Goal: Information Seeking & Learning: Learn about a topic

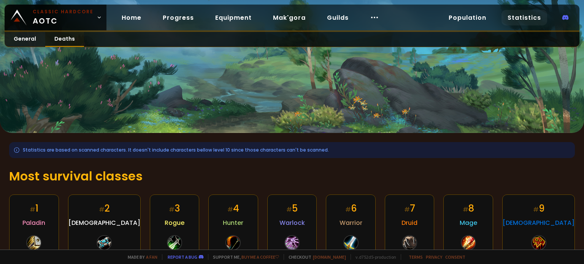
click at [64, 40] on link "Deaths" at bounding box center [64, 39] width 39 height 15
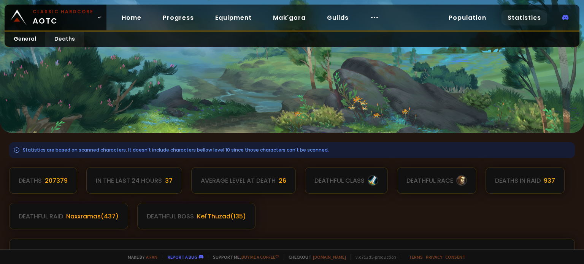
scroll to position [76, 0]
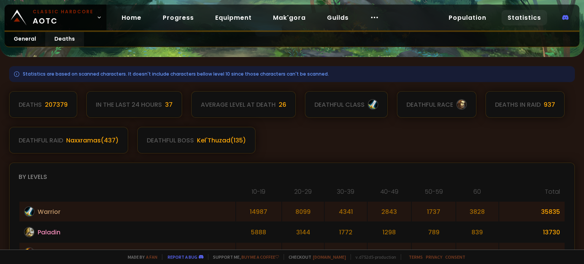
click at [283, 143] on div "Deaths 207379 In the last 24 hours 37 Average level at death 26 deathful class …" at bounding box center [292, 122] width 566 height 62
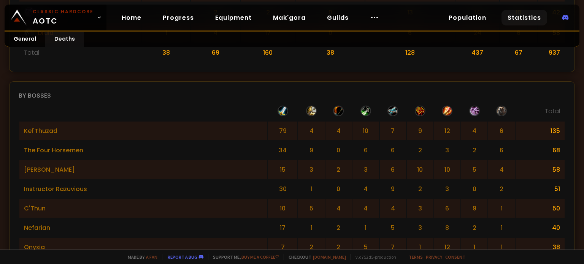
scroll to position [380, 0]
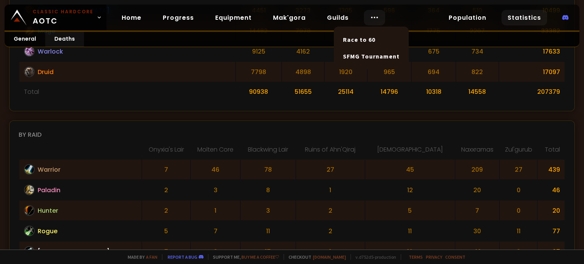
click at [372, 18] on circle at bounding box center [372, 17] width 1 height 1
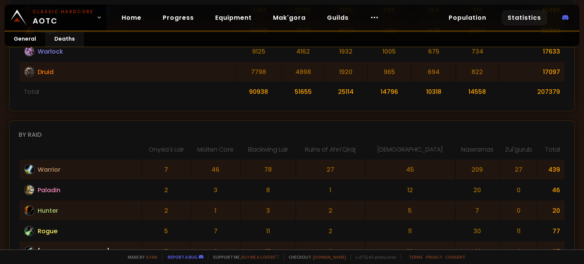
click at [525, 15] on link "Statistics" at bounding box center [525, 18] width 46 height 16
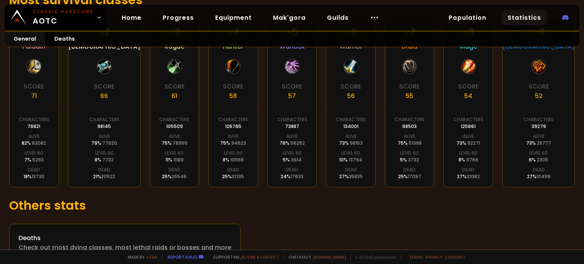
scroll to position [197, 0]
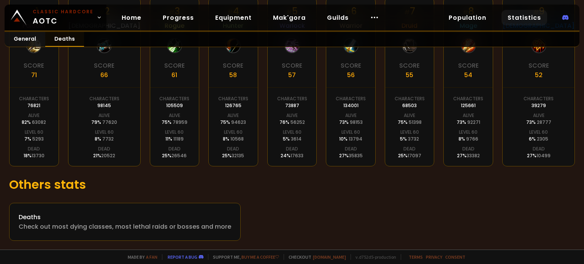
click at [63, 39] on link "Deaths" at bounding box center [64, 39] width 39 height 15
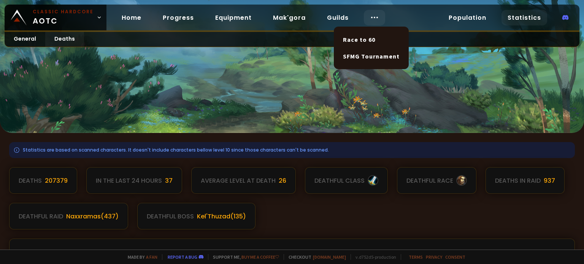
click at [364, 15] on div at bounding box center [374, 18] width 21 height 16
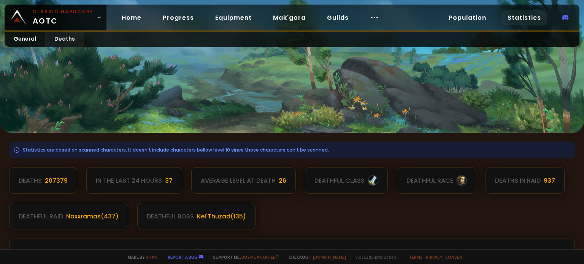
click at [512, 16] on link "Statistics" at bounding box center [525, 18] width 46 height 16
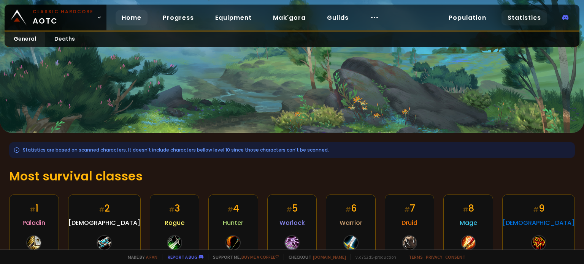
click at [133, 18] on link "Home" at bounding box center [132, 18] width 32 height 16
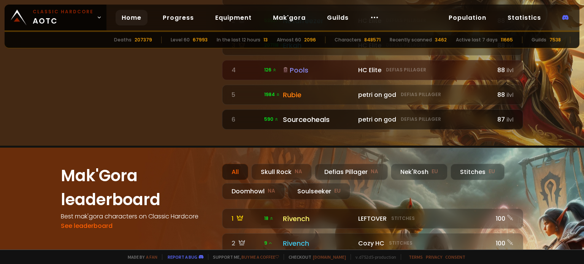
scroll to position [255, 0]
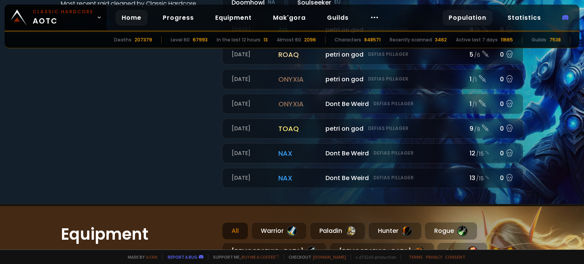
click at [471, 17] on link "Population" at bounding box center [468, 18] width 50 height 16
